Goal: Information Seeking & Learning: Learn about a topic

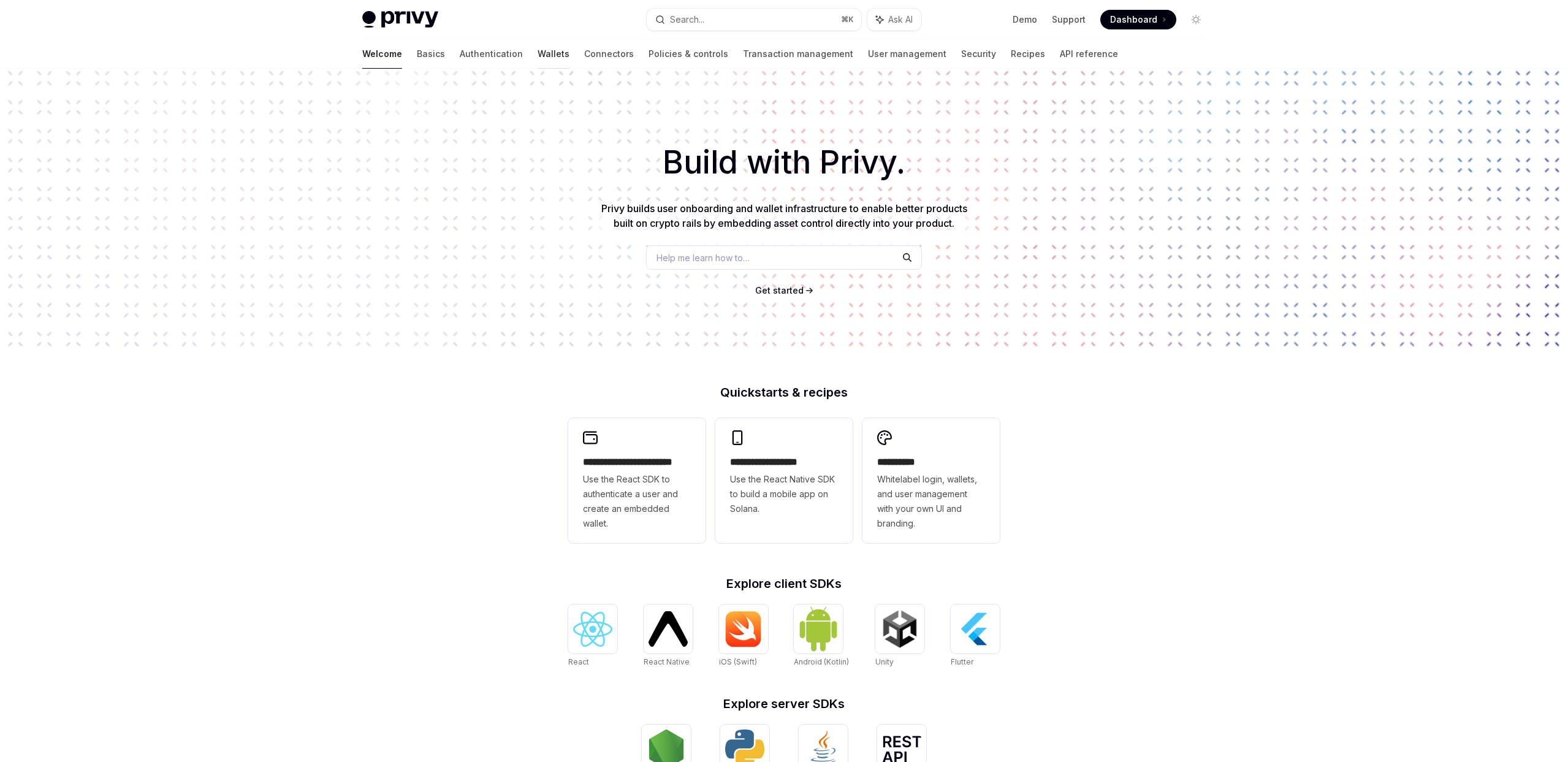
click at [538, 59] on link "Wallets" at bounding box center [554, 54] width 32 height 30
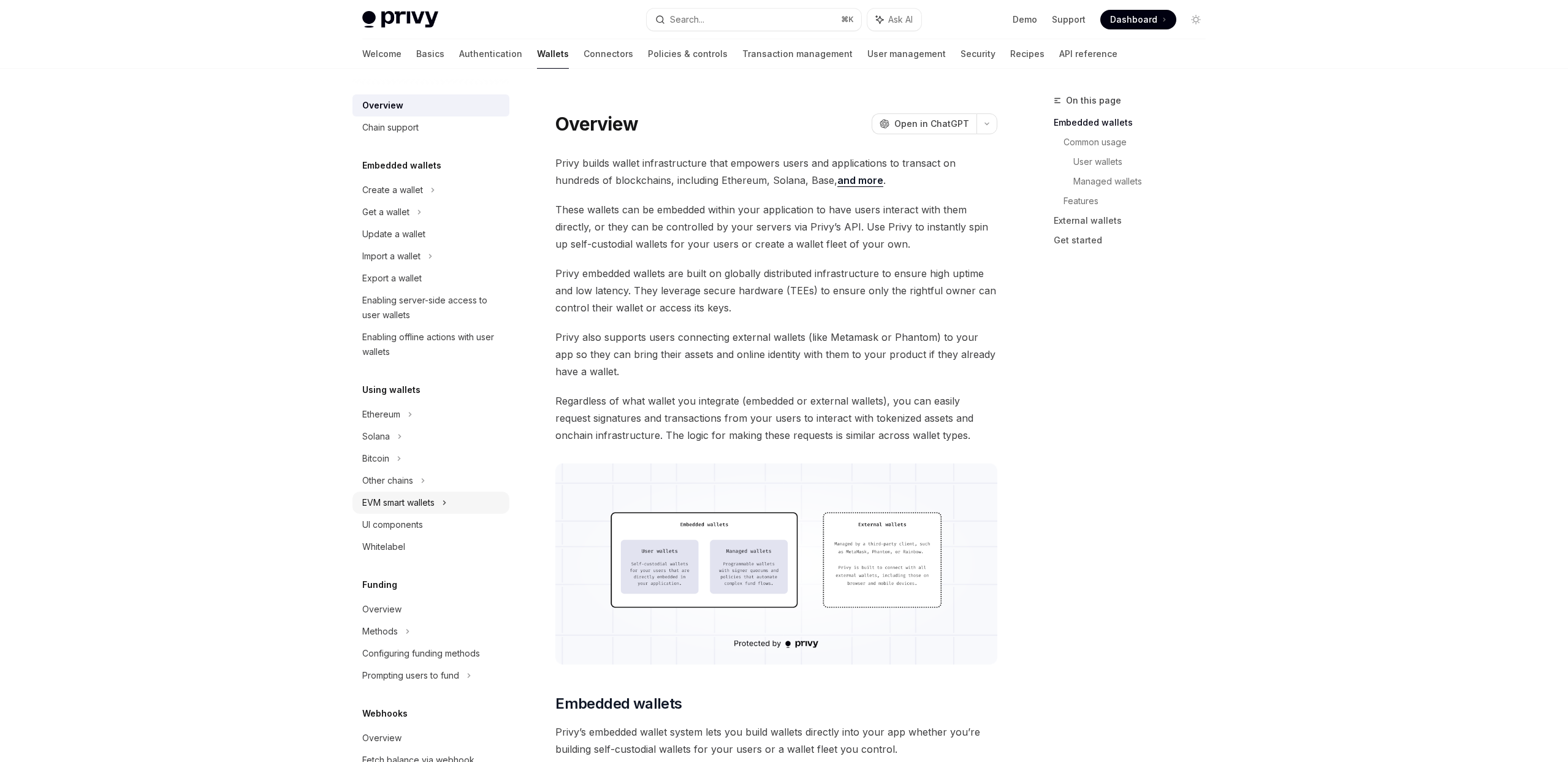
click at [440, 498] on div "EVM smart wallets" at bounding box center [431, 502] width 157 height 22
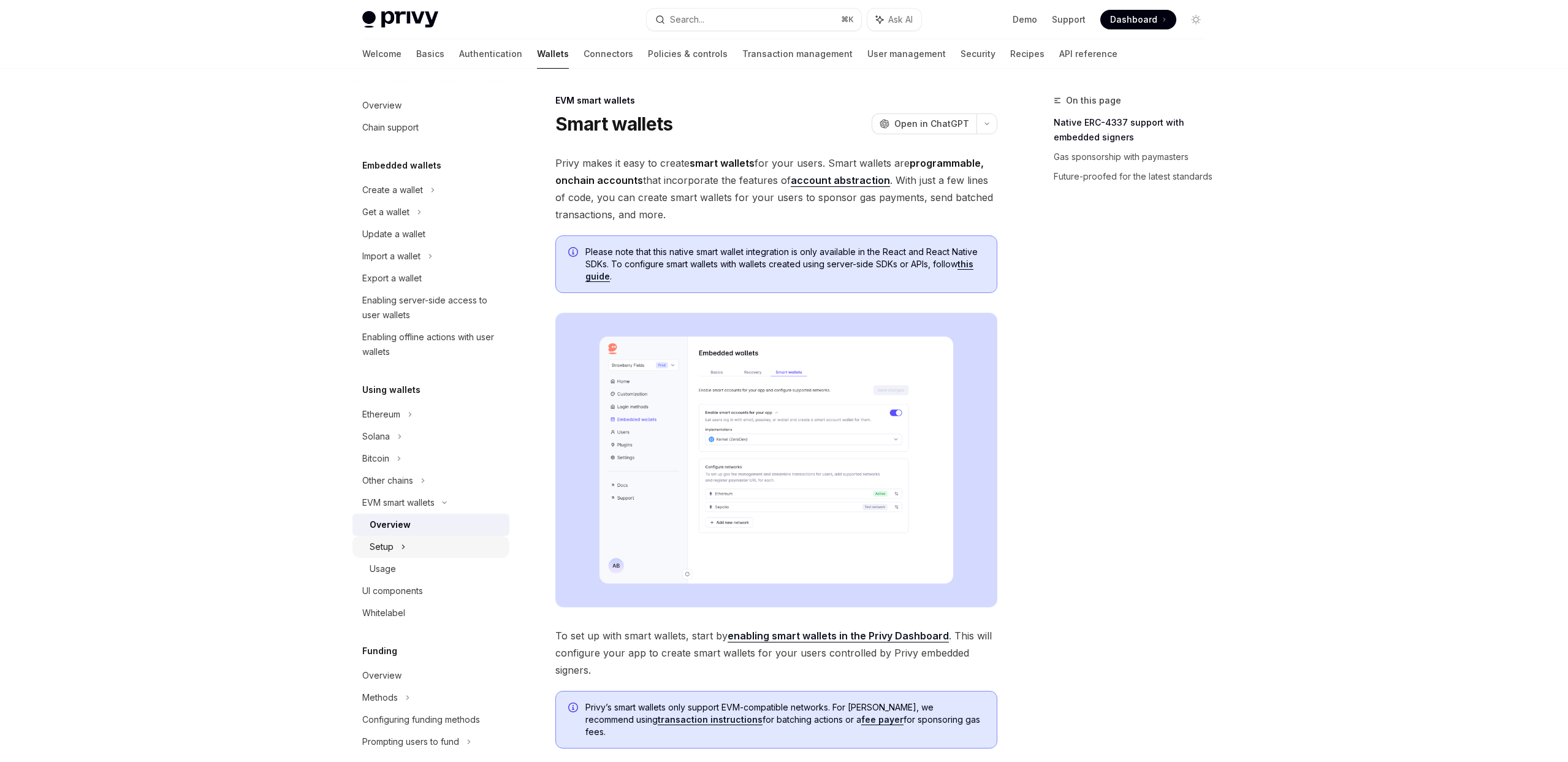
click at [440, 549] on div "Setup" at bounding box center [431, 547] width 157 height 22
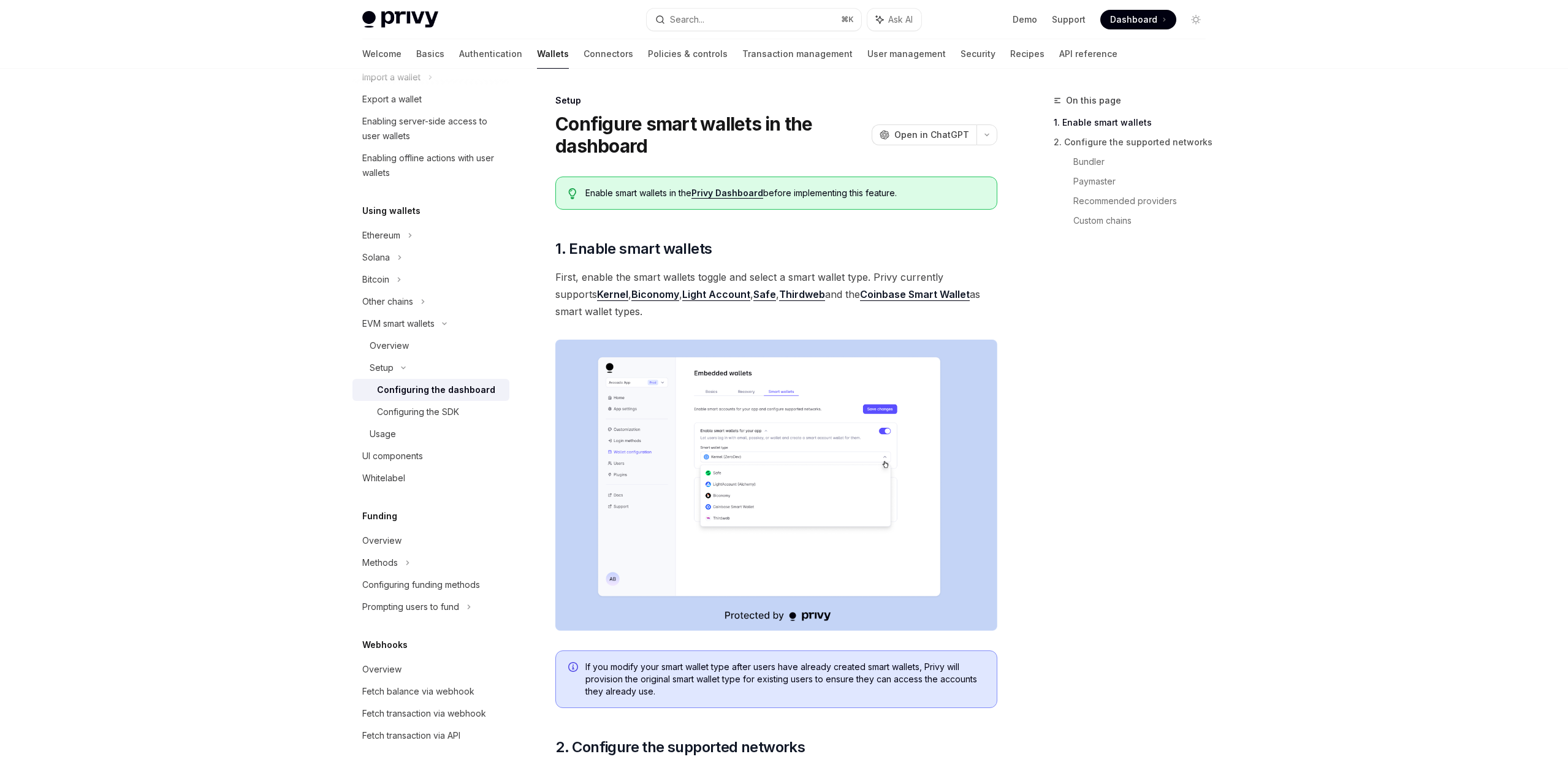
scroll to position [283, 0]
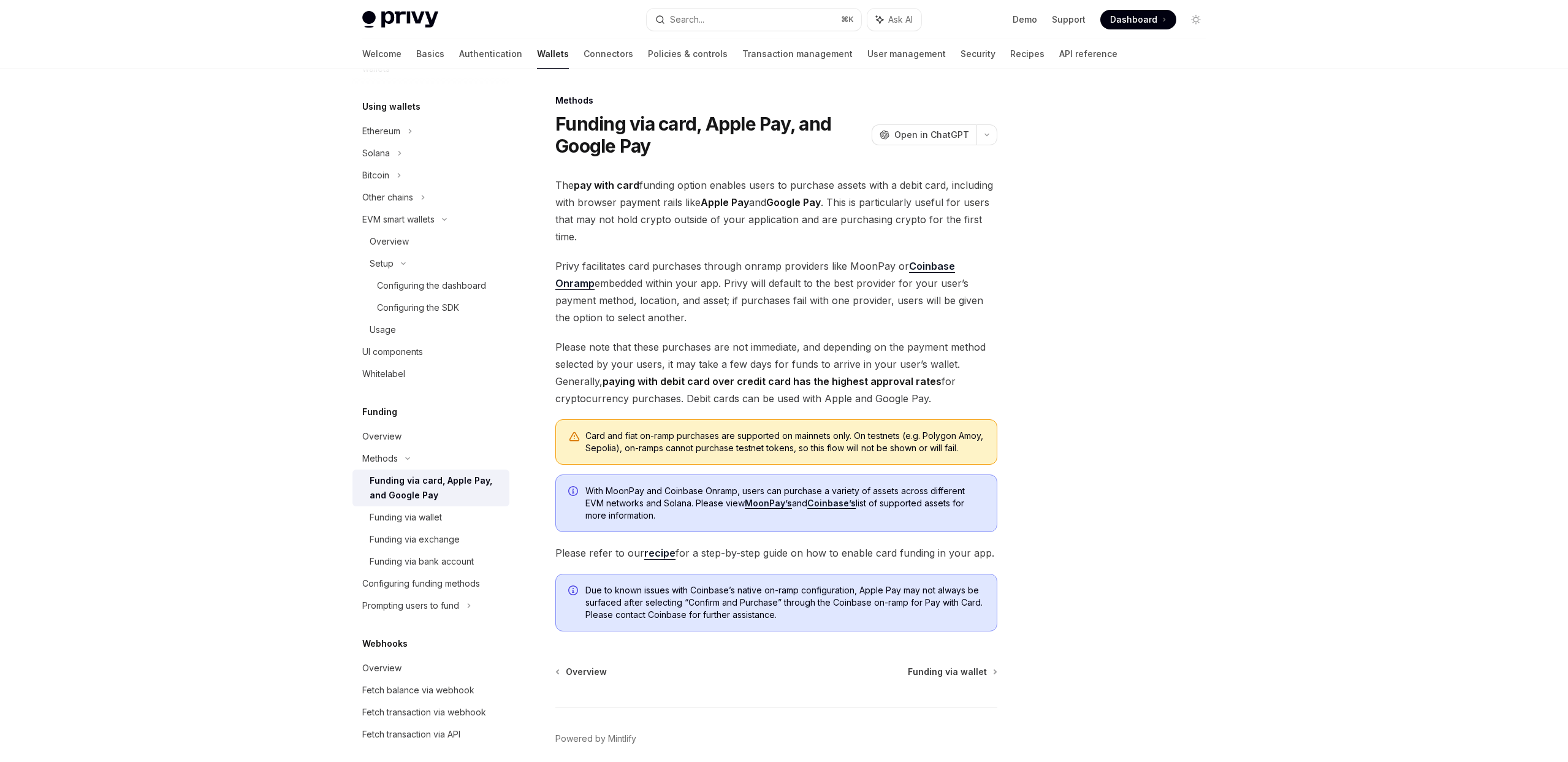
scroll to position [512, 0]
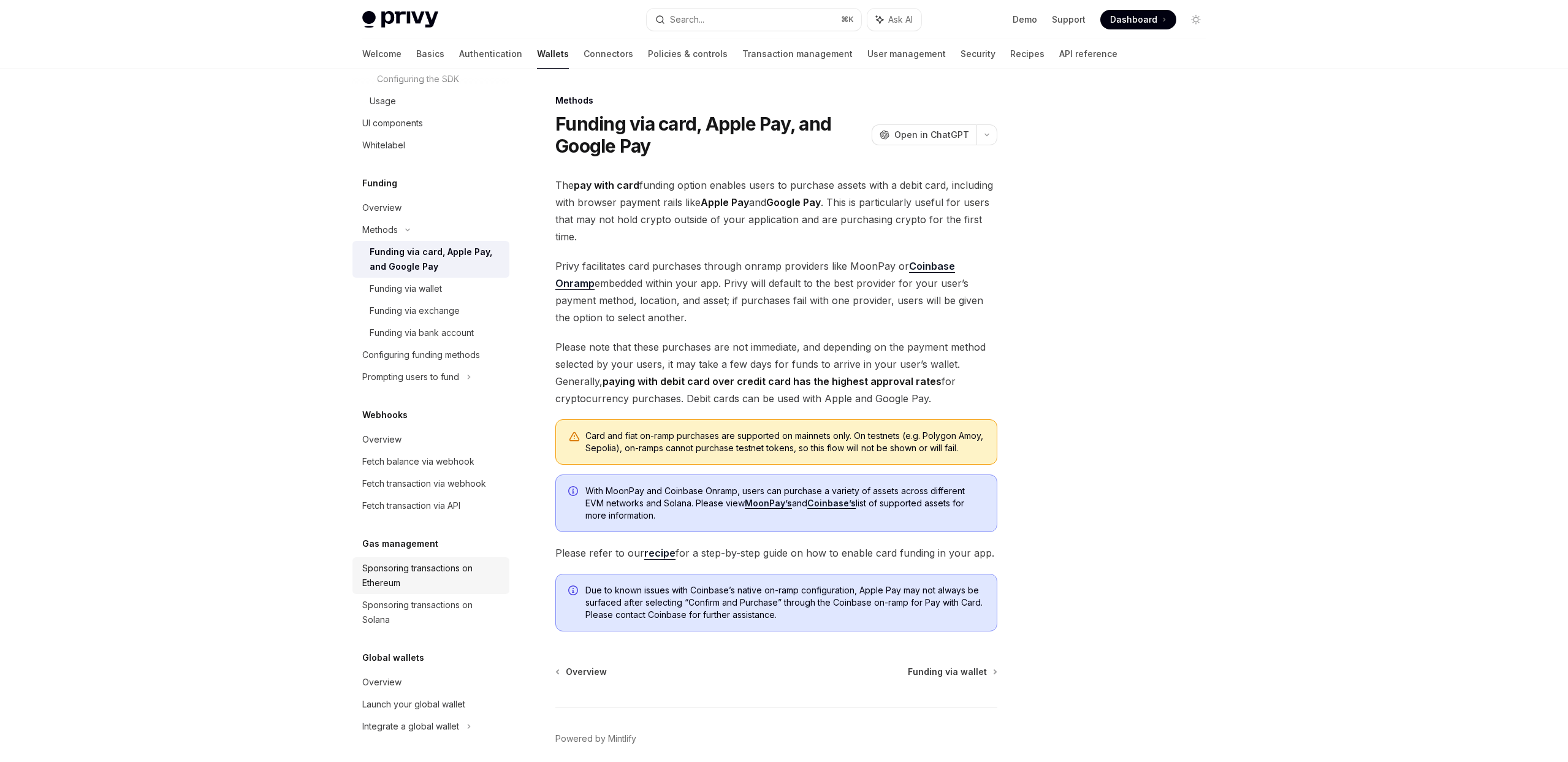
click at [402, 578] on div "Sponsoring transactions on Ethereum" at bounding box center [432, 576] width 140 height 30
type textarea "*"
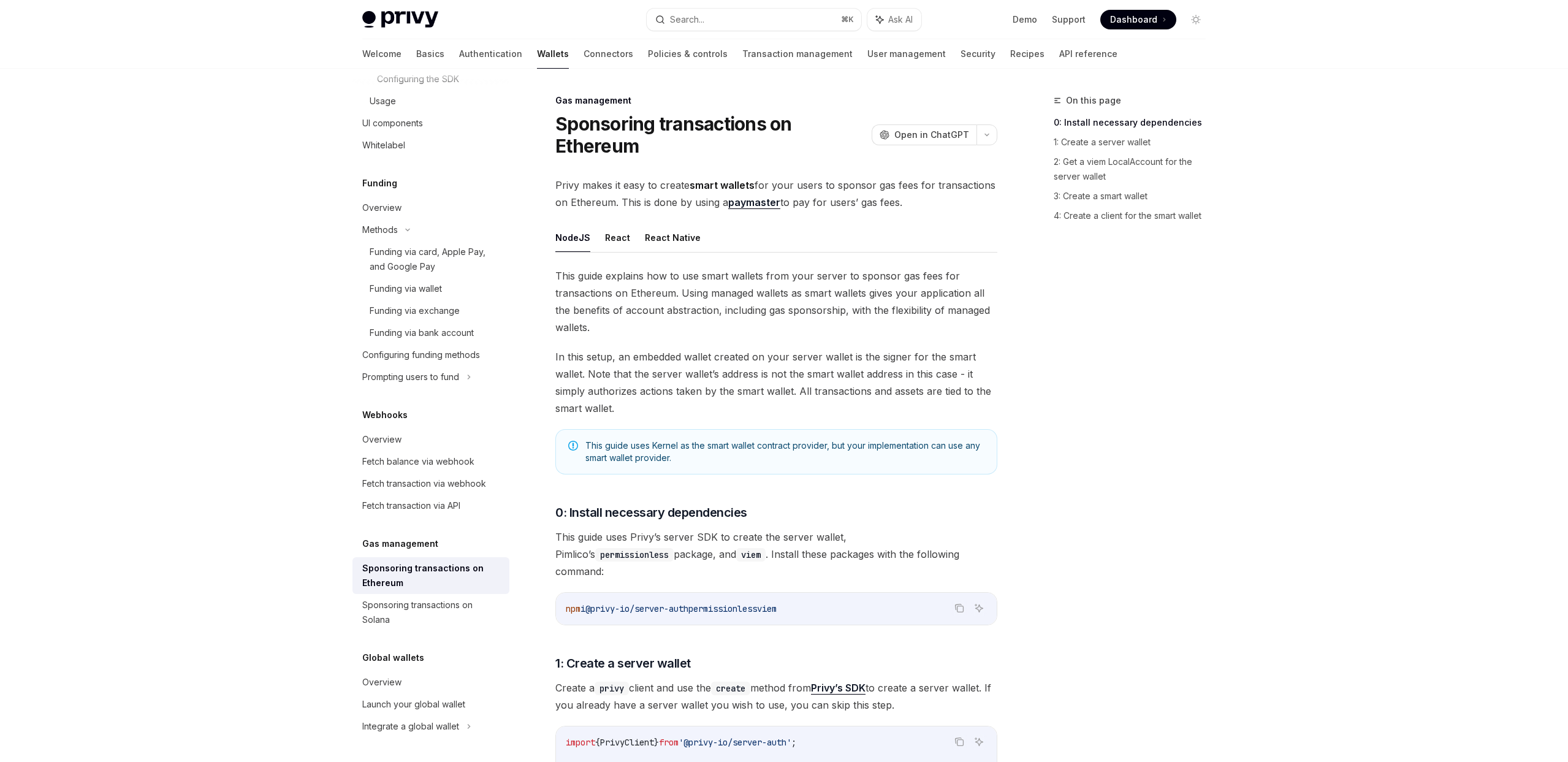
click at [786, 318] on span "This guide explains how to use smart wallets from your server to sponsor gas fe…" at bounding box center [776, 302] width 442 height 69
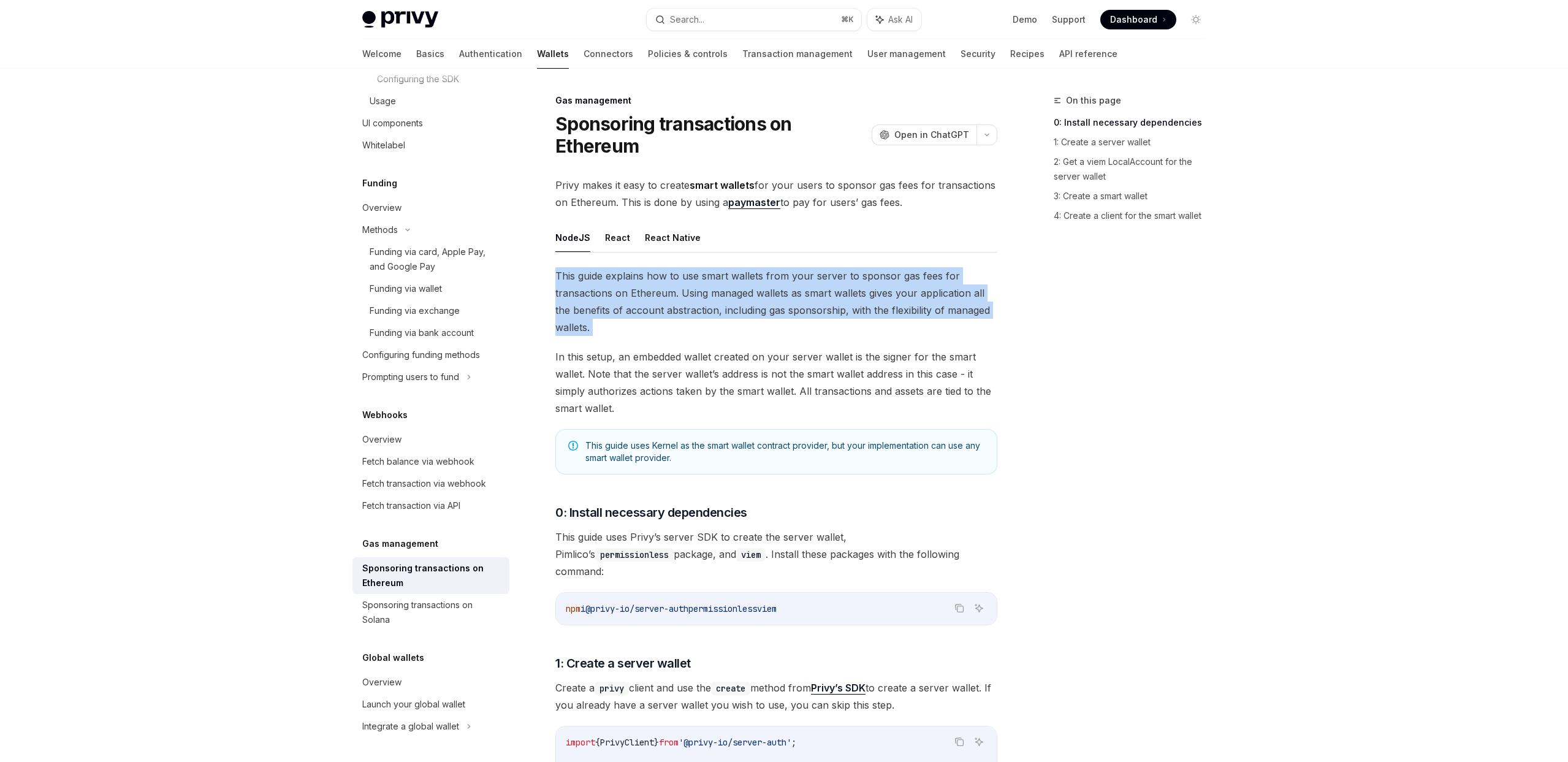
click at [786, 318] on span "This guide explains how to use smart wallets from your server to sponsor gas fe…" at bounding box center [776, 302] width 442 height 69
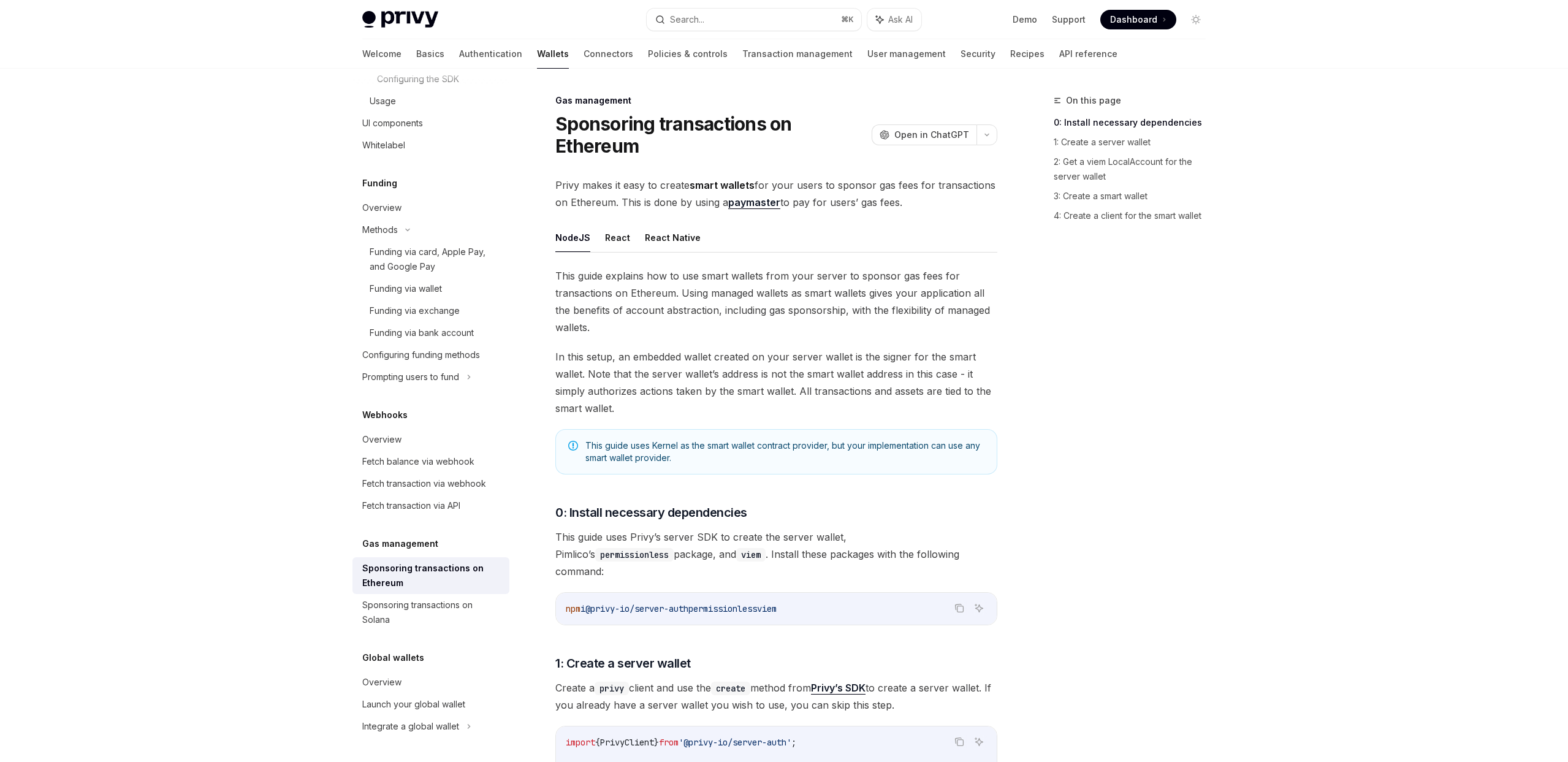
click at [825, 356] on span "In this setup, an embedded wallet created on your server wallet is the signer f…" at bounding box center [776, 382] width 442 height 69
click at [826, 360] on span "In this setup, an embedded wallet created on your server wallet is the signer f…" at bounding box center [776, 382] width 442 height 69
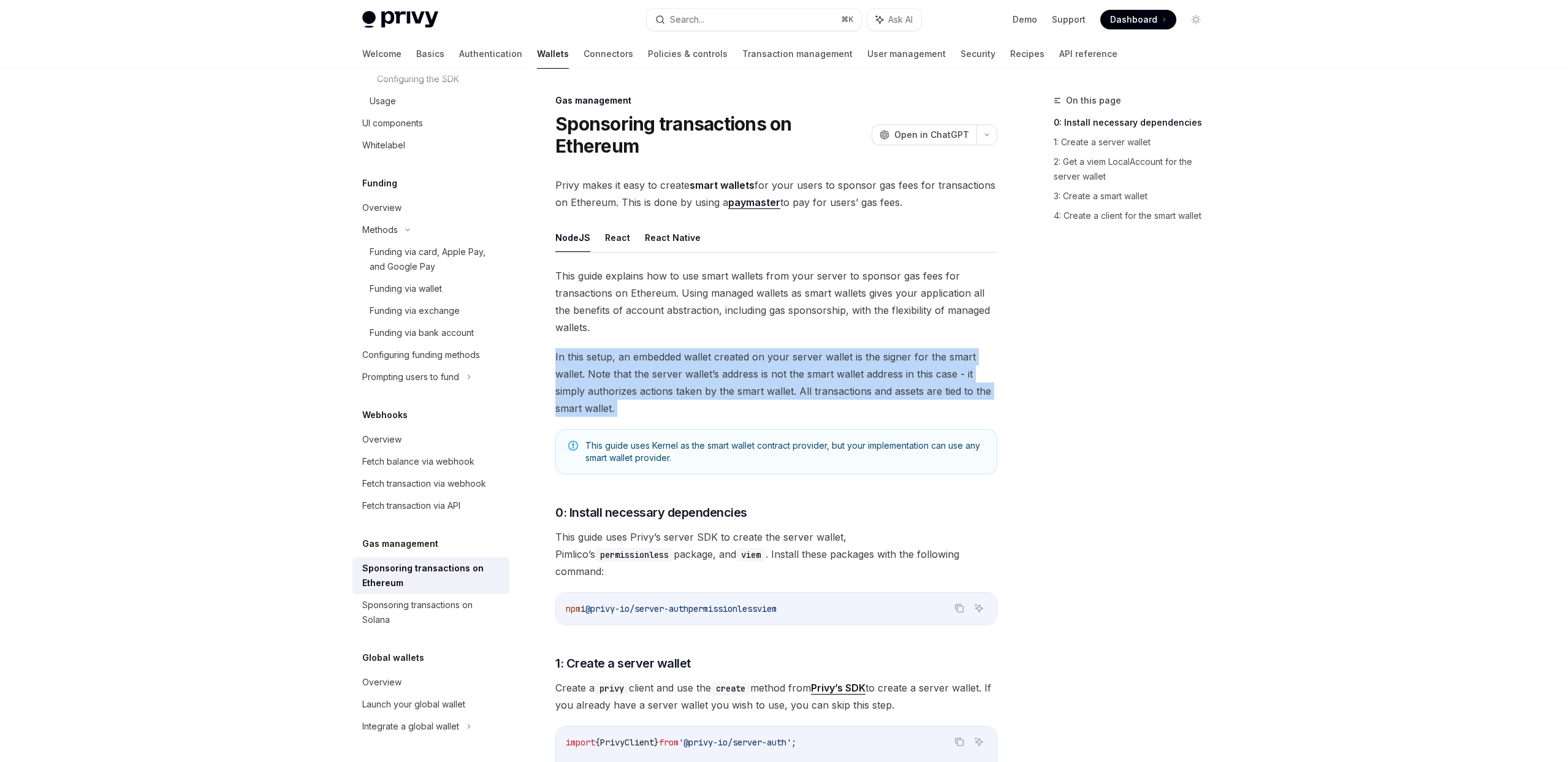
click at [826, 360] on span "In this setup, an embedded wallet created on your server wallet is the signer f…" at bounding box center [776, 382] width 442 height 69
click at [834, 364] on span "In this setup, an embedded wallet created on your server wallet is the signer f…" at bounding box center [776, 382] width 442 height 69
